Goal: Task Accomplishment & Management: Manage account settings

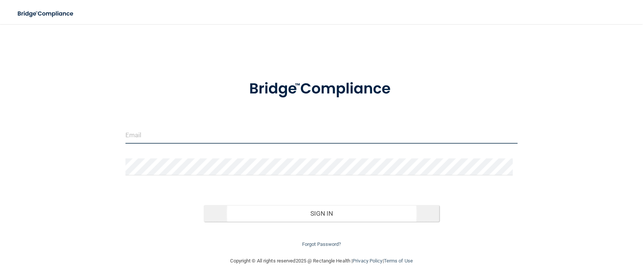
type input "[EMAIL_ADDRESS][DOMAIN_NAME]"
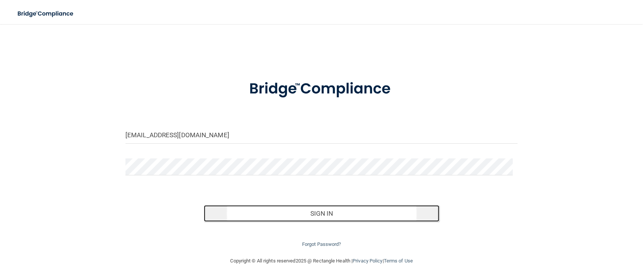
click at [306, 216] on button "Sign In" at bounding box center [322, 213] width 236 height 17
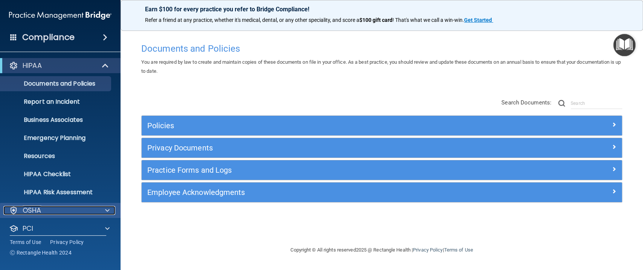
click at [34, 212] on p "OSHA" at bounding box center [32, 210] width 19 height 9
click at [104, 206] on div at bounding box center [106, 210] width 19 height 9
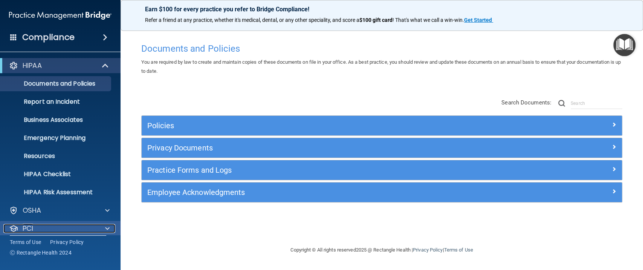
click at [103, 227] on div at bounding box center [106, 228] width 19 height 9
click at [103, 222] on div "PCI" at bounding box center [60, 228] width 121 height 15
click at [108, 224] on span at bounding box center [107, 228] width 5 height 9
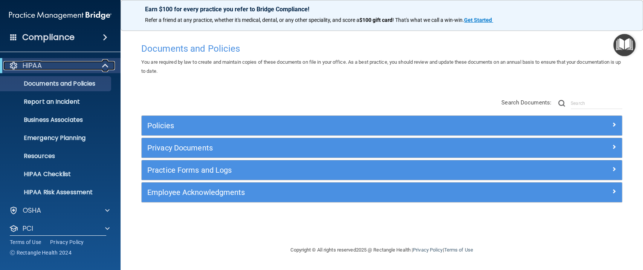
click at [106, 64] on span at bounding box center [106, 65] width 6 height 9
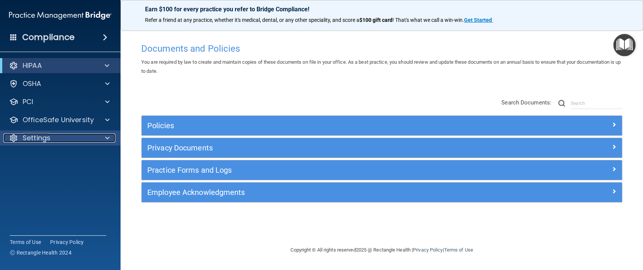
click at [106, 136] on span at bounding box center [107, 137] width 5 height 9
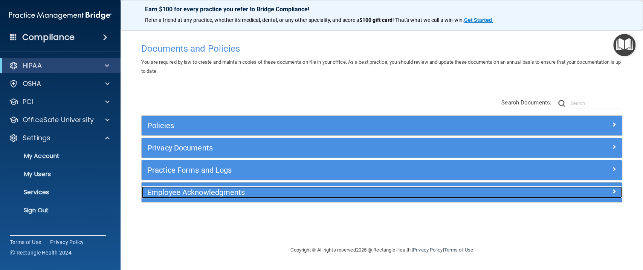
click at [179, 188] on h5 "Employee Acknowledgments" at bounding box center [321, 192] width 349 height 8
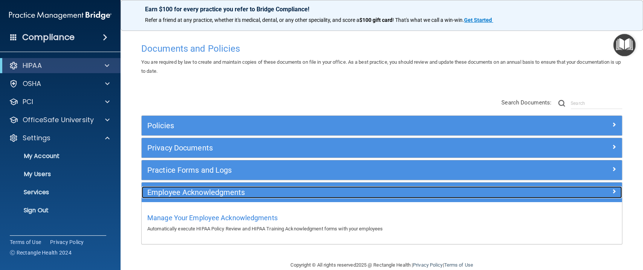
click at [189, 193] on h5 "Employee Acknowledgments" at bounding box center [321, 192] width 349 height 8
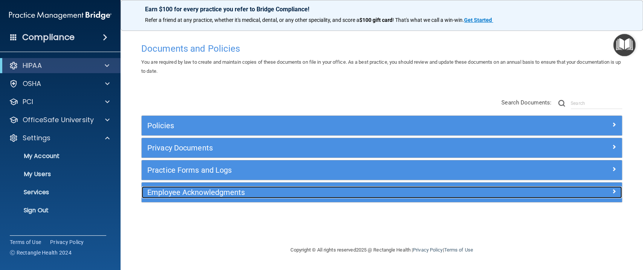
click at [189, 193] on h5 "Employee Acknowledgments" at bounding box center [321, 192] width 349 height 8
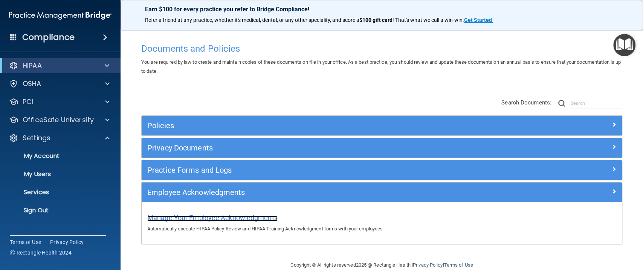
click at [194, 219] on span "Manage Your Employee Acknowledgments" at bounding box center [212, 218] width 130 height 8
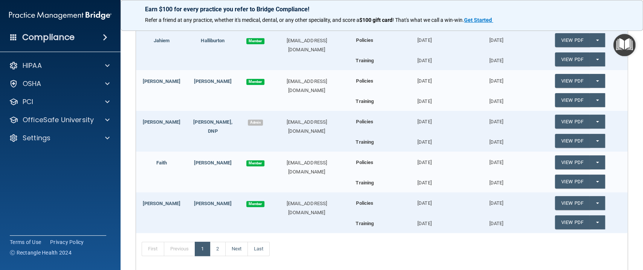
scroll to position [246, 0]
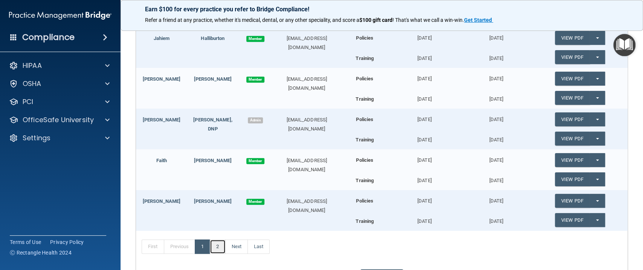
click at [214, 242] on link "2" at bounding box center [217, 246] width 15 height 14
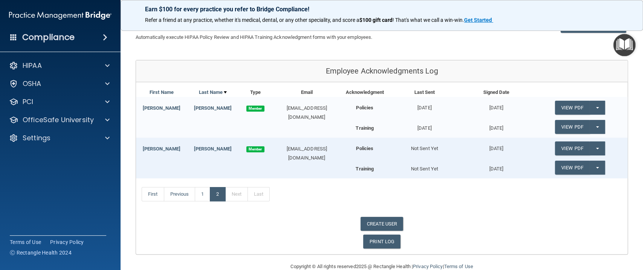
scroll to position [68, 0]
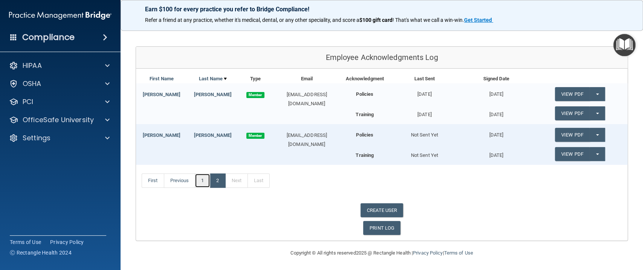
click at [208, 180] on link "1" at bounding box center [202, 180] width 15 height 14
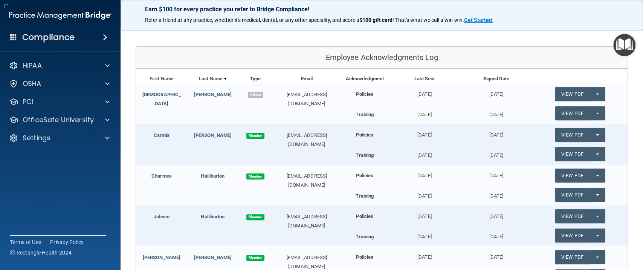
scroll to position [311, 0]
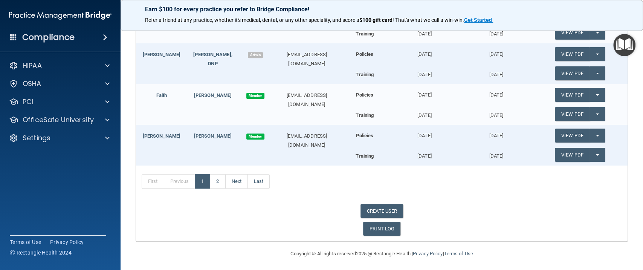
drag, startPoint x: 638, startPoint y: 228, endPoint x: 453, endPoint y: 222, distance: 184.8
click at [453, 222] on div "PRINT LOG" at bounding box center [382, 229] width 492 height 14
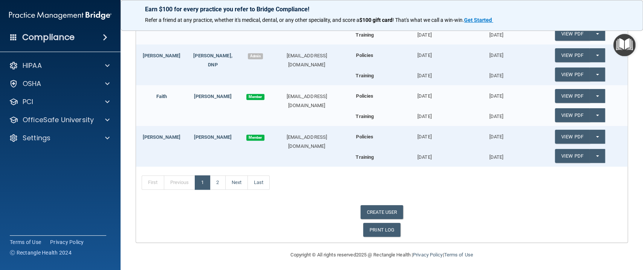
scroll to position [311, 0]
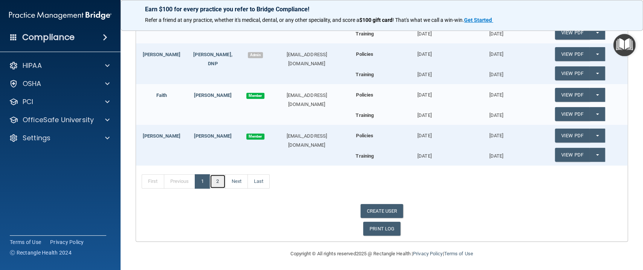
click at [219, 181] on link "2" at bounding box center [217, 181] width 15 height 14
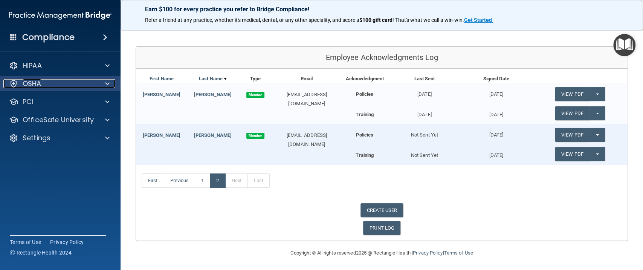
click at [102, 82] on div at bounding box center [106, 83] width 19 height 9
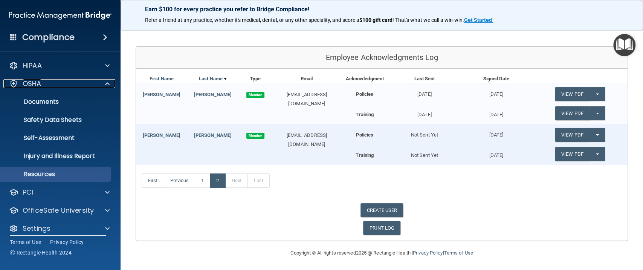
scroll to position [6, 0]
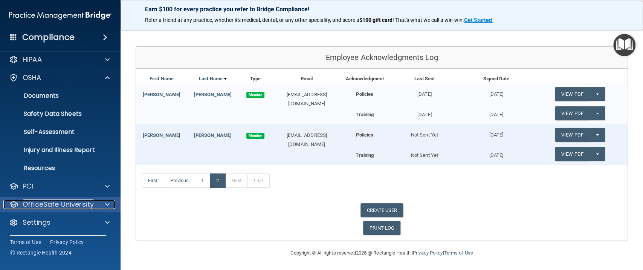
click at [99, 205] on div at bounding box center [106, 204] width 19 height 9
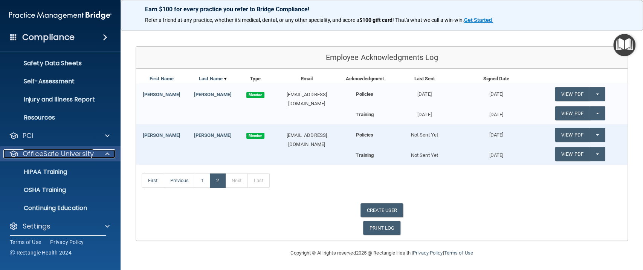
scroll to position [60, 0]
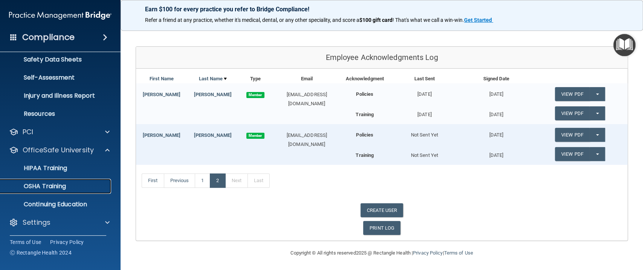
click at [49, 182] on p "OSHA Training" at bounding box center [35, 186] width 61 height 8
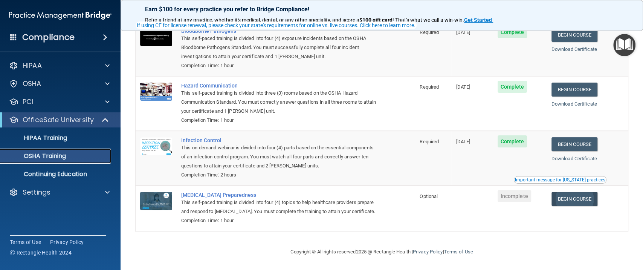
scroll to position [73, 0]
click at [81, 173] on p "Continuing Education" at bounding box center [56, 174] width 103 height 8
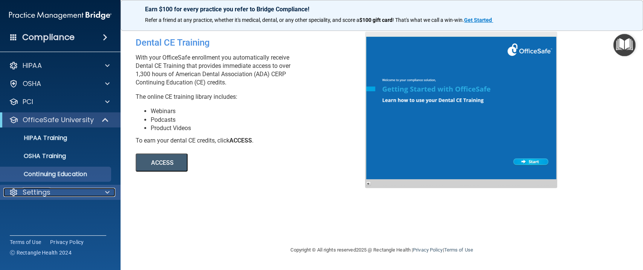
click at [48, 190] on p "Settings" at bounding box center [37, 192] width 28 height 9
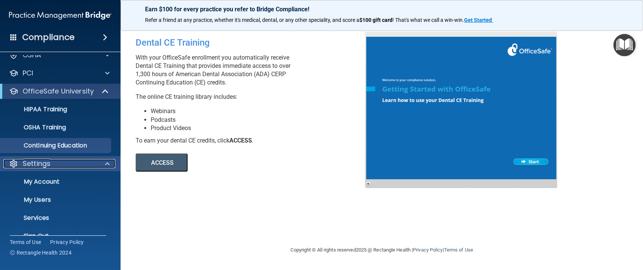
scroll to position [42, 0]
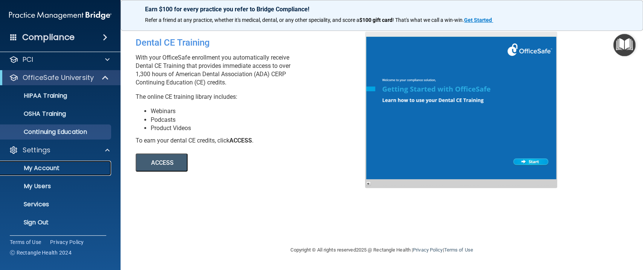
click at [47, 169] on p "My Account" at bounding box center [56, 168] width 103 height 8
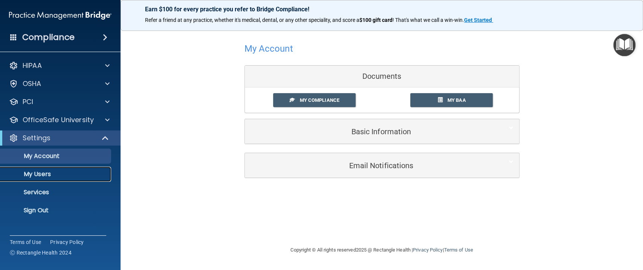
click at [50, 176] on p "My Users" at bounding box center [56, 174] width 103 height 8
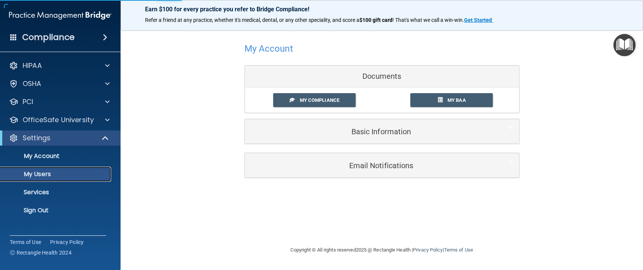
select select "20"
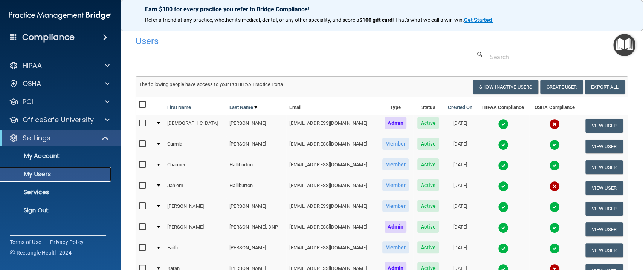
scroll to position [50, 0]
